Goal: Task Accomplishment & Management: Use online tool/utility

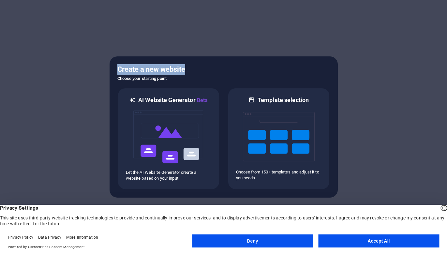
drag, startPoint x: 117, startPoint y: 70, endPoint x: 186, endPoint y: 71, distance: 68.7
click at [186, 71] on h5 "Create a new website" at bounding box center [223, 69] width 212 height 10
copy h5 "Create a new website"
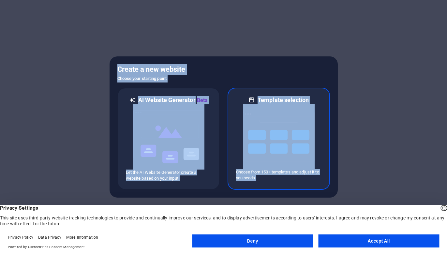
drag, startPoint x: 118, startPoint y: 69, endPoint x: 302, endPoint y: 177, distance: 213.6
click at [303, 179] on div "Create a new website Choose your starting point AI Website Generator Beta Let t…" at bounding box center [223, 126] width 228 height 141
copy div "Create a new website Choose your starting point AI Website Generator Beta Let t…"
